Goal: Contribute content

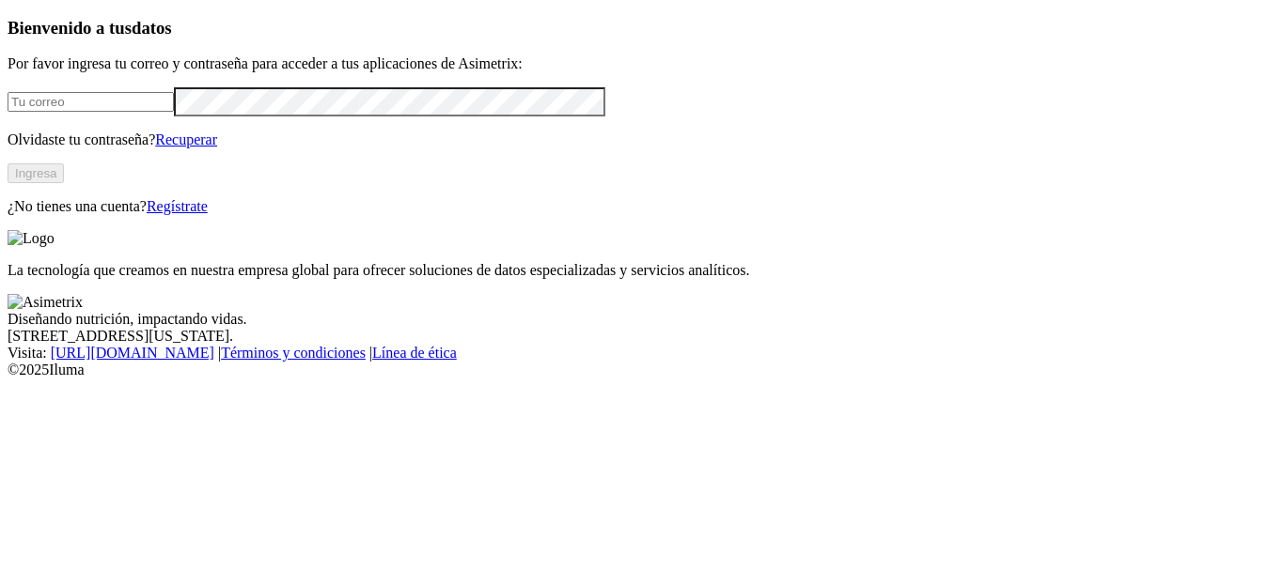
type input "[PERSON_NAME][EMAIL_ADDRESS][PERSON_NAME][DOMAIN_NAME]"
click at [64, 183] on button "Ingresa" at bounding box center [36, 174] width 56 height 20
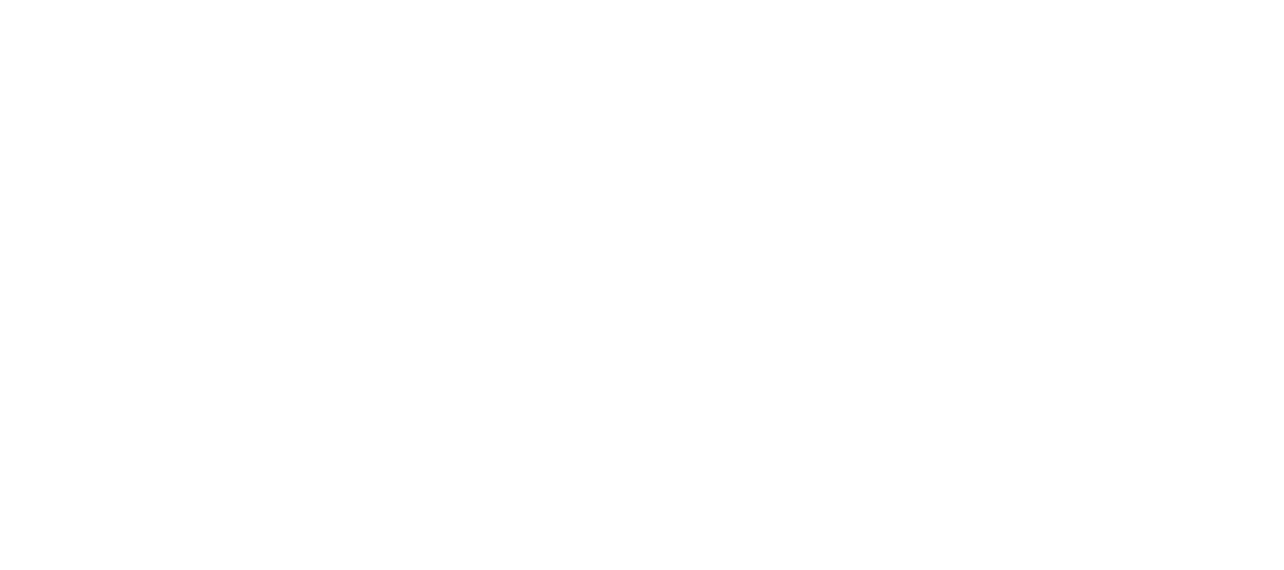
type input "LOTE 7 ENERO 25-25"
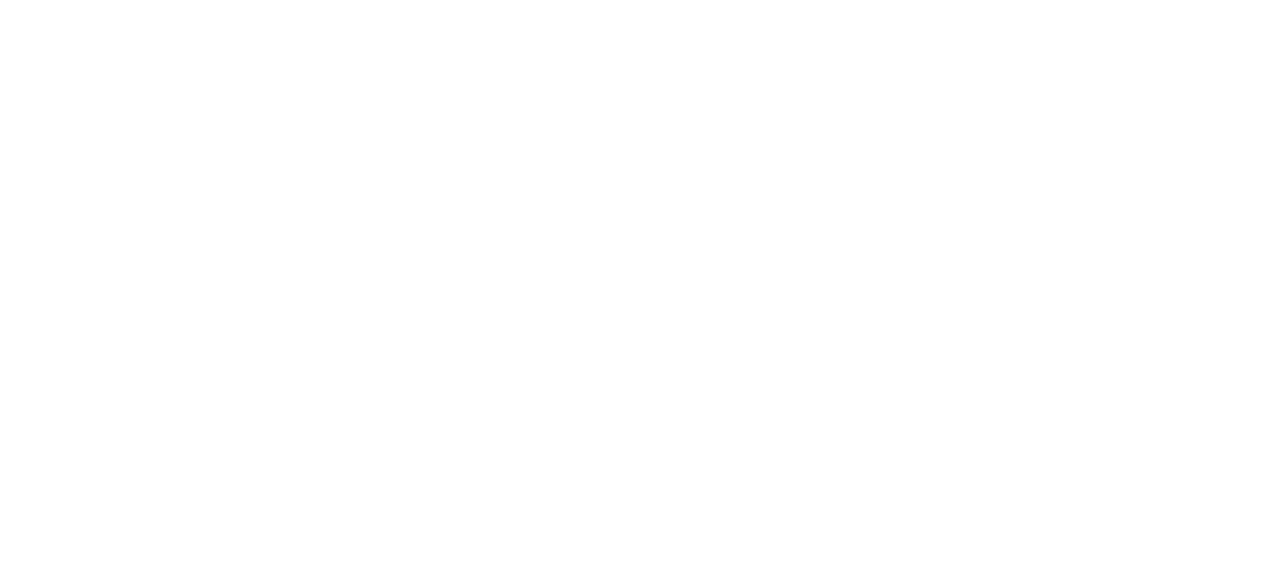
type input "LOTE 1 [DATE]"
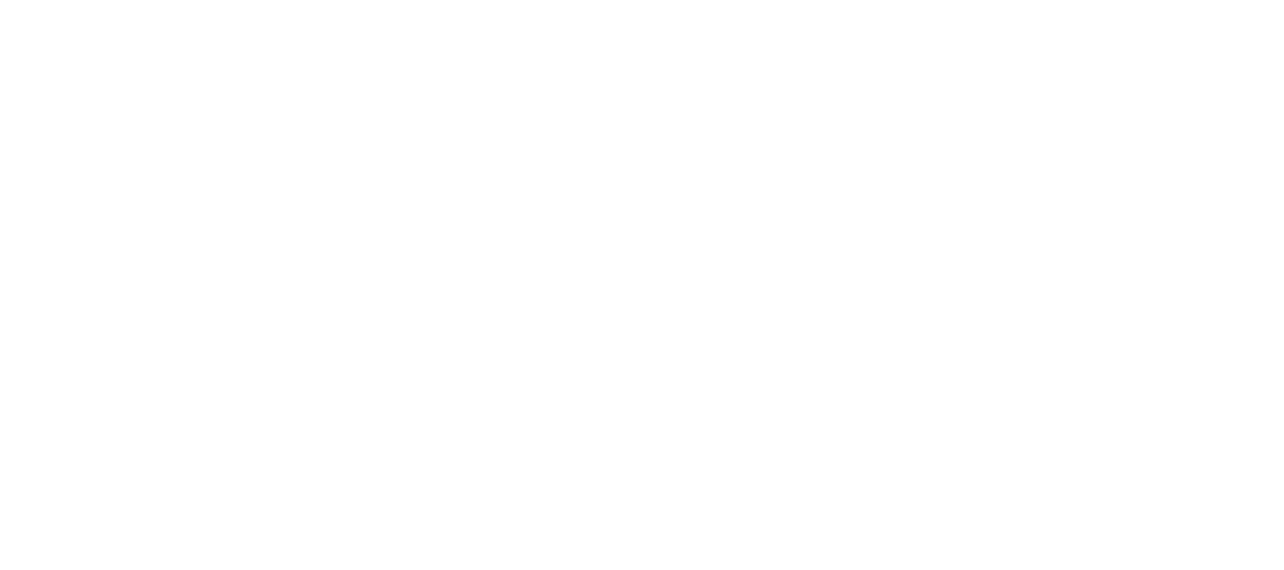
type input "LOTE 1"
